Goal: Navigation & Orientation: Find specific page/section

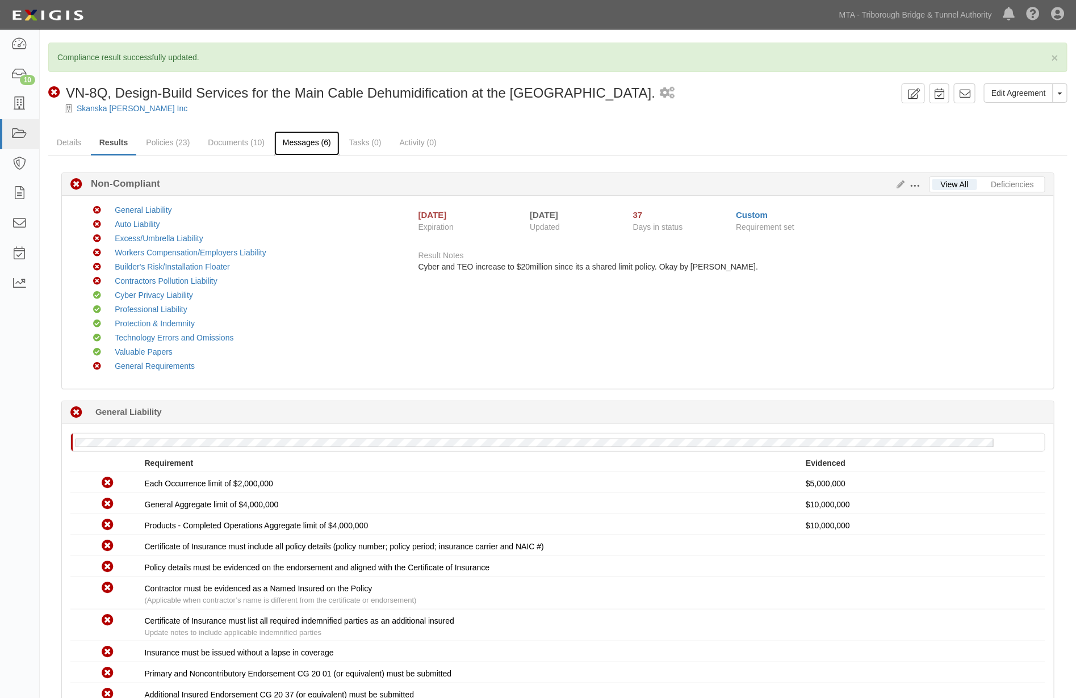
click at [300, 137] on link "Messages (6)" at bounding box center [306, 143] width 65 height 24
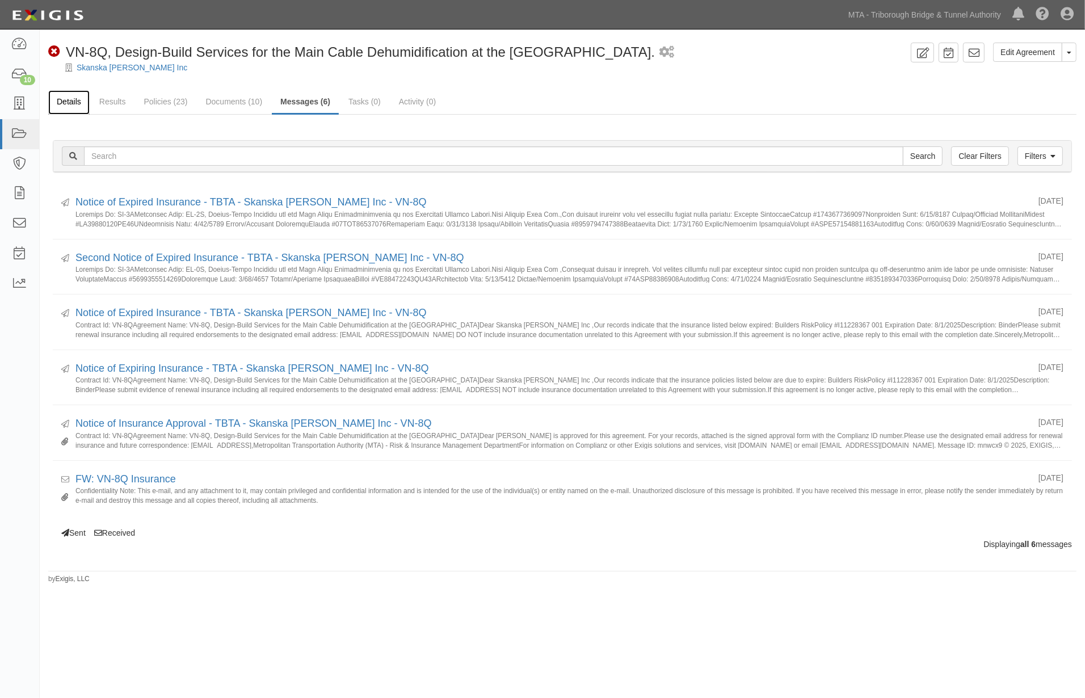
click at [61, 99] on link "Details" at bounding box center [68, 102] width 41 height 24
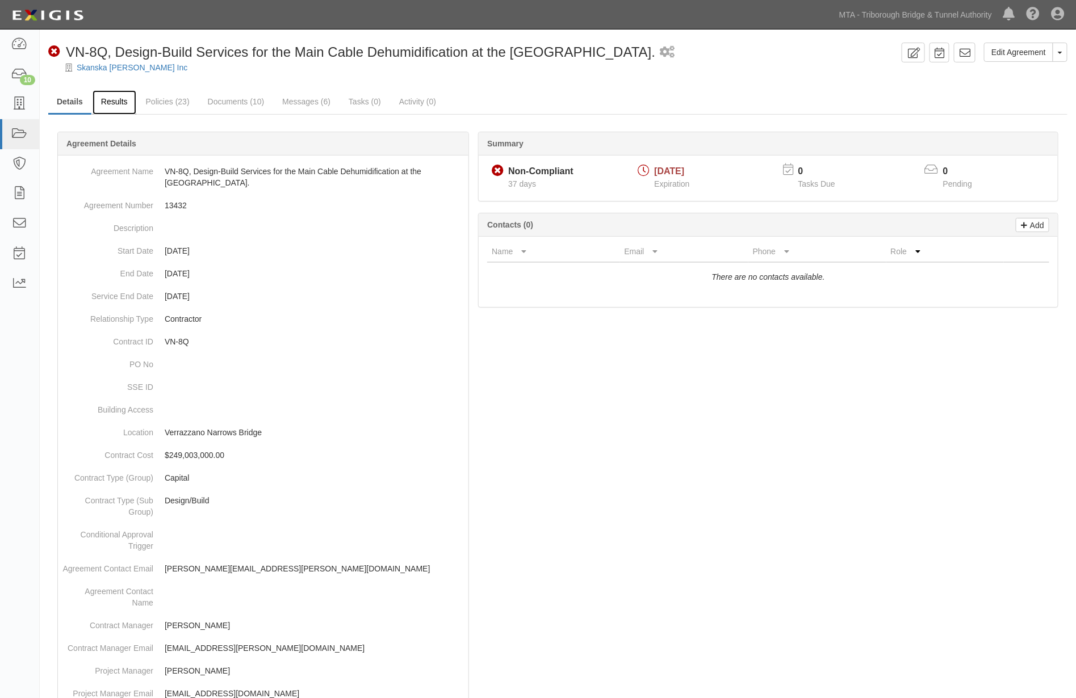
click at [111, 100] on link "Results" at bounding box center [115, 102] width 44 height 24
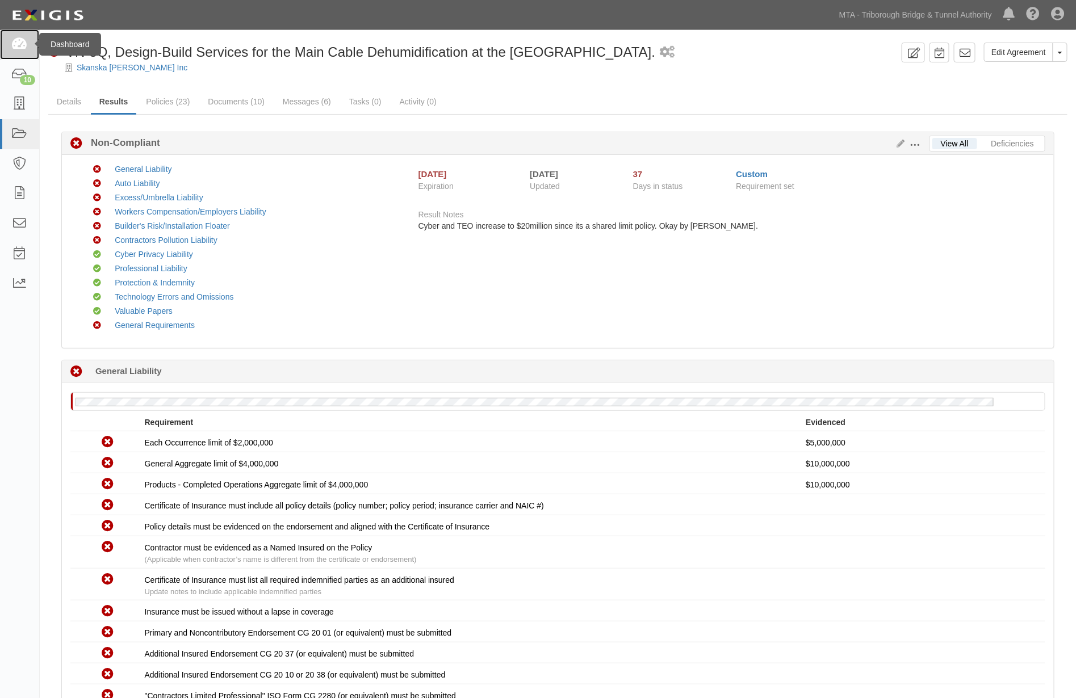
click at [15, 46] on icon at bounding box center [19, 44] width 16 height 13
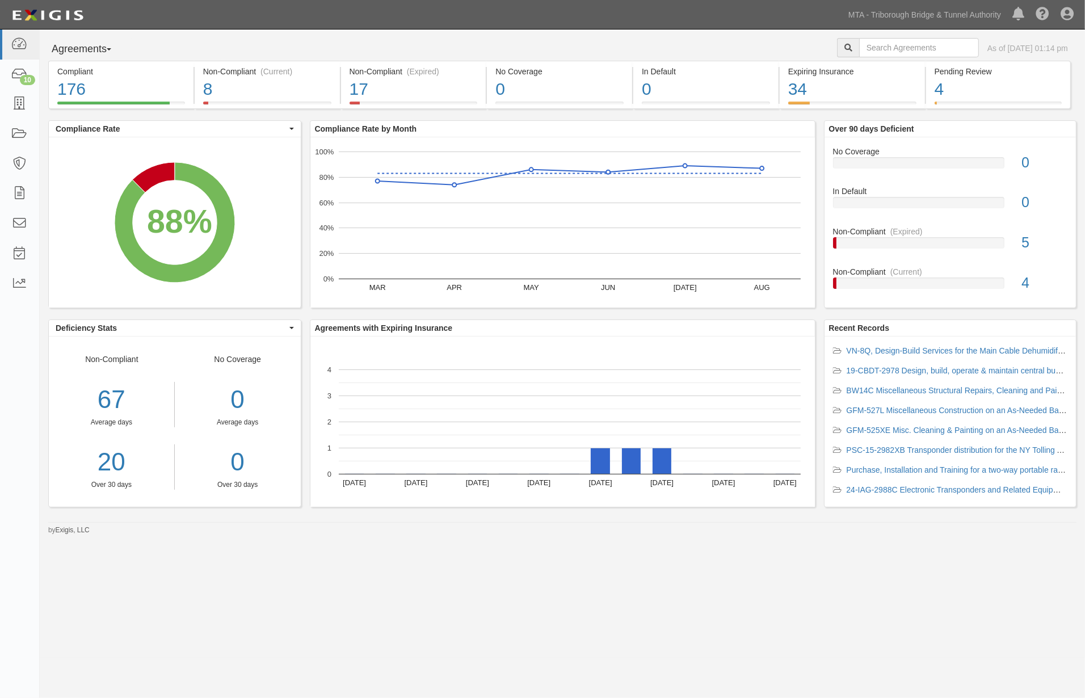
click at [530, 572] on div "Agreements Parties Agreements Coverages As of [DATE] 01:14 pm Compliant 176 88%…" at bounding box center [542, 344] width 1085 height 628
click at [895, 86] on div "34" at bounding box center [852, 89] width 128 height 24
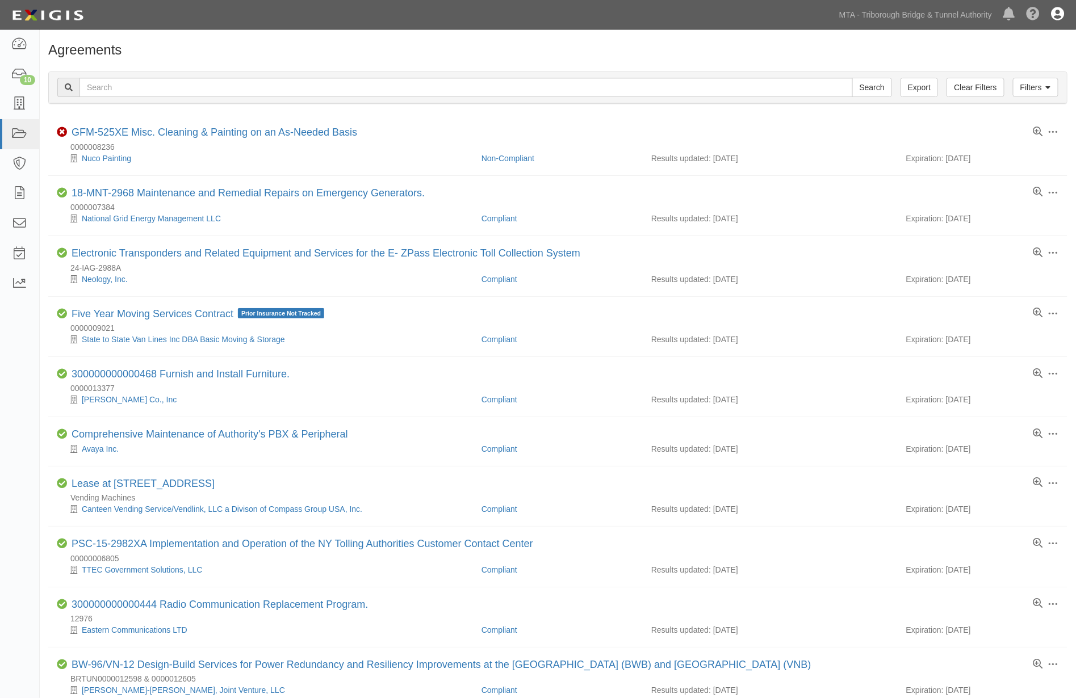
click at [1056, 17] on icon at bounding box center [1057, 15] width 13 height 14
click at [1005, 66] on link "Sign Out" at bounding box center [1025, 66] width 90 height 23
